Goal: Navigation & Orientation: Find specific page/section

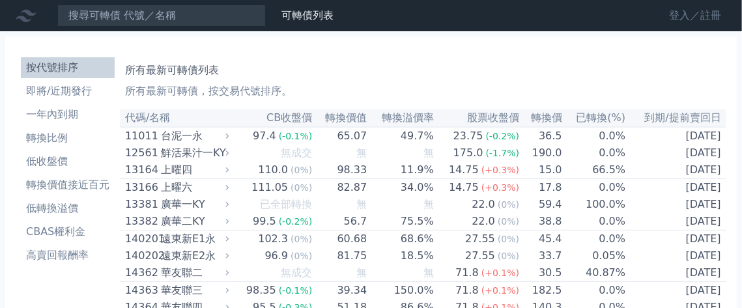
click at [679, 16] on link "登入／註冊" at bounding box center [694, 15] width 73 height 21
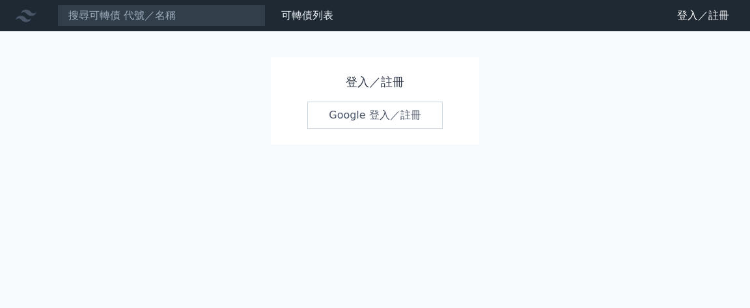
click at [381, 129] on link "Google 登入／註冊" at bounding box center [374, 115] width 135 height 27
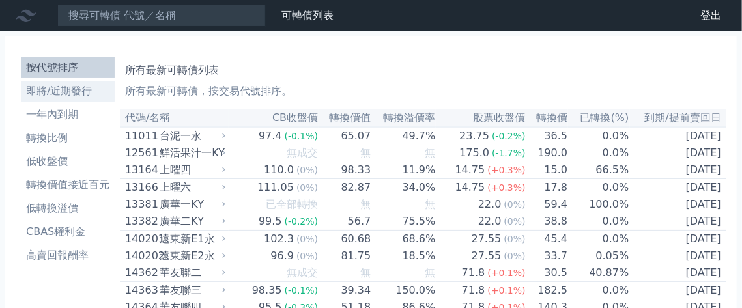
click at [61, 99] on li "即將/近期發行" at bounding box center [68, 91] width 94 height 16
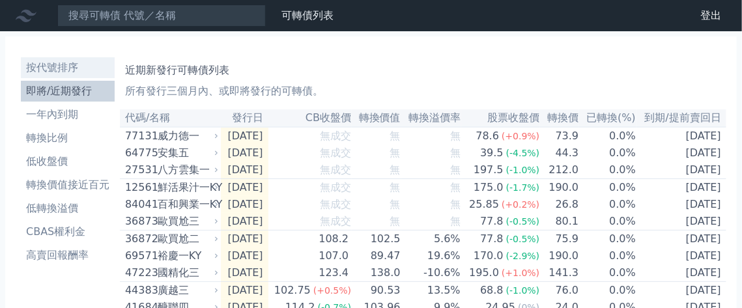
click at [70, 76] on li "按代號排序" at bounding box center [68, 68] width 94 height 16
